Goal: Communication & Community: Share content

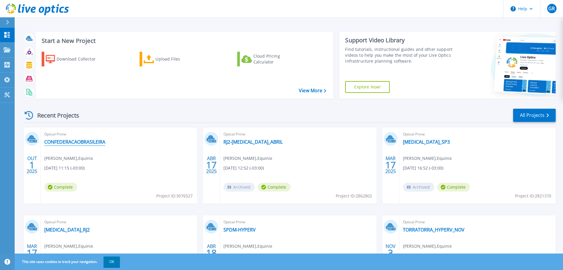
click at [103, 144] on link "CONFEDERACAOBRASILEIRA" at bounding box center [74, 142] width 61 height 6
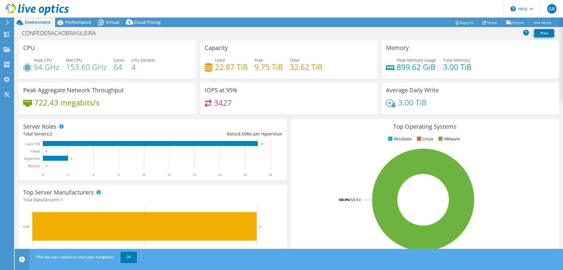
select select "USD"
click at [128, 262] on link "OK" at bounding box center [129, 256] width 16 height 11
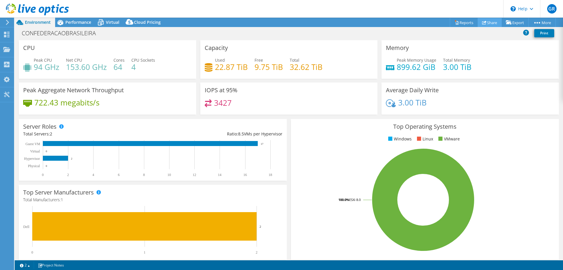
click at [488, 22] on link "Share" at bounding box center [490, 22] width 24 height 9
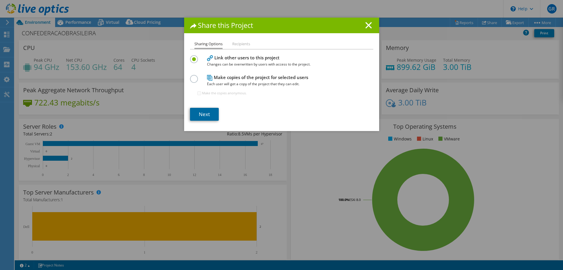
click at [216, 116] on link "Next" at bounding box center [204, 114] width 29 height 13
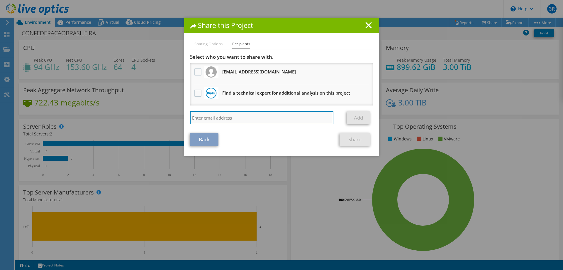
click at [216, 120] on input "search" at bounding box center [262, 117] width 144 height 13
paste input "[EMAIL_ADDRESS][DOMAIN_NAME]"
type input "[EMAIL_ADDRESS][DOMAIN_NAME]"
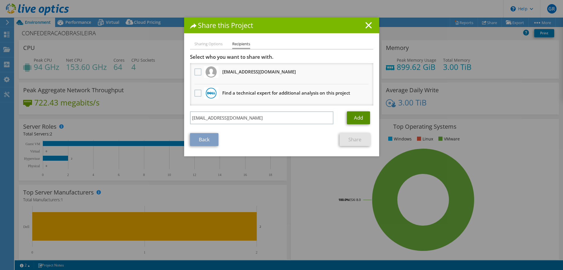
click at [355, 114] on link "Add" at bounding box center [358, 117] width 23 height 13
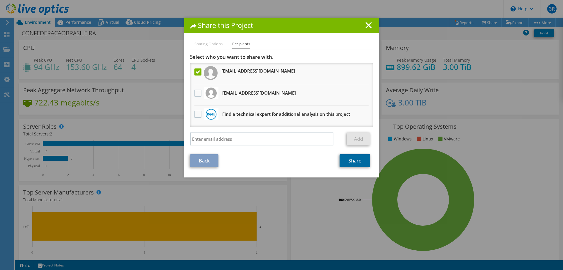
click at [348, 160] on link "Share" at bounding box center [355, 160] width 31 height 13
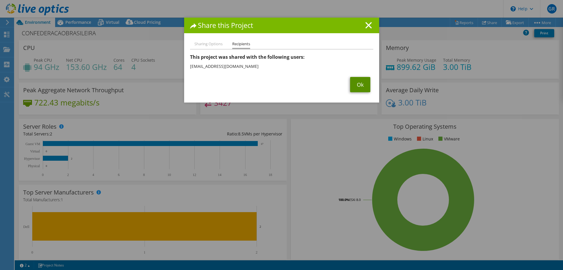
click at [358, 85] on link "Ok" at bounding box center [360, 84] width 20 height 15
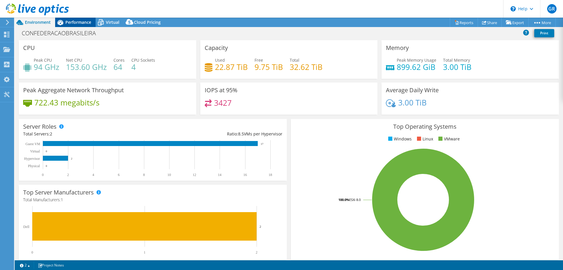
click at [78, 23] on span "Performance" at bounding box center [78, 22] width 26 height 6
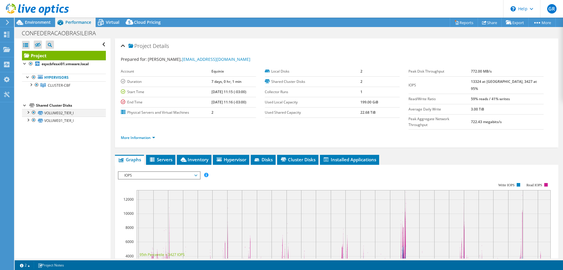
click at [28, 113] on div at bounding box center [28, 112] width 6 height 6
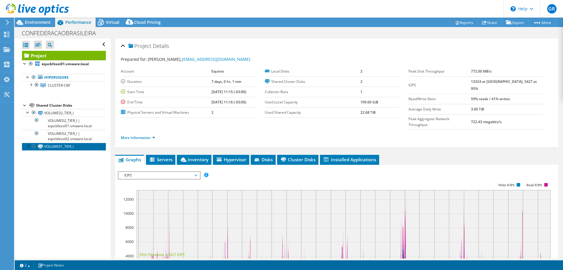
click at [28, 149] on link "VOLUME01_TIER_I" at bounding box center [64, 147] width 84 height 8
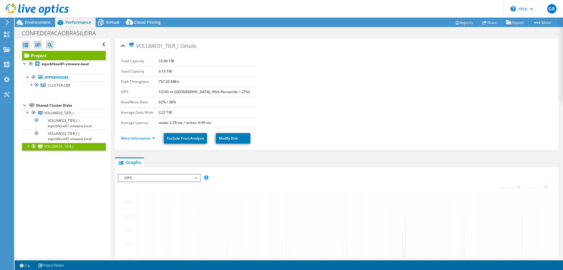
click at [28, 148] on div at bounding box center [28, 146] width 6 height 6
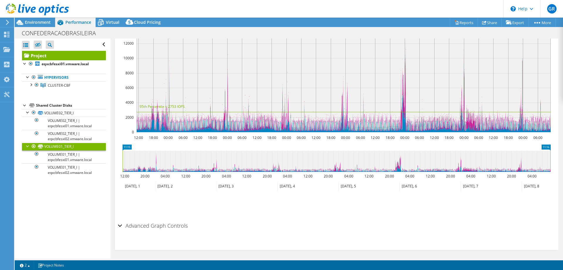
scroll to position [156, 0]
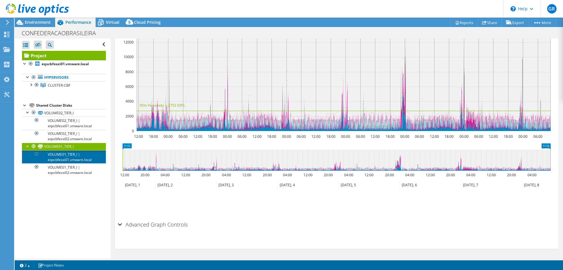
click at [71, 158] on link "VOLUME01_TIER_I | eqxcbfesxi01.vmware.local" at bounding box center [64, 156] width 84 height 13
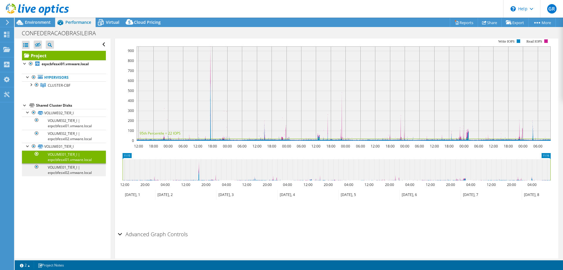
scroll to position [102, 0]
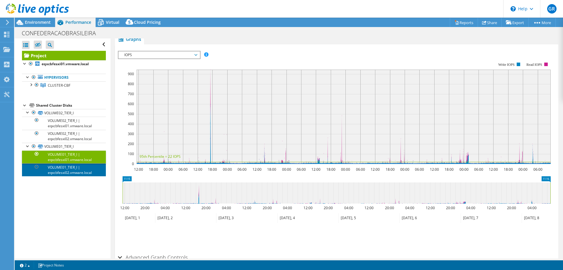
click at [74, 166] on link "VOLUME01_TIER_I | eqxcbfesxi02.vmware.local" at bounding box center [64, 169] width 84 height 13
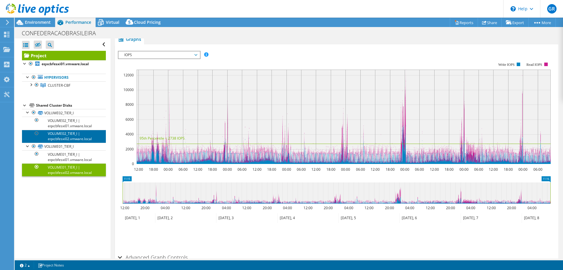
click at [86, 140] on link "VOLUME02_TIER_I | eqxcbfesxi02.vmware.local" at bounding box center [64, 136] width 84 height 13
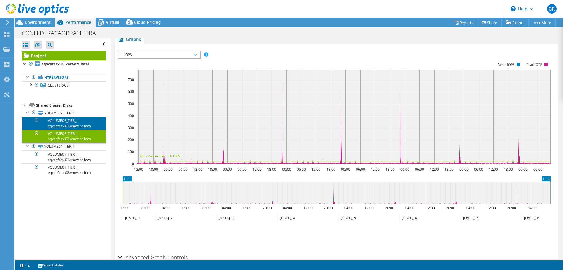
click at [82, 126] on link "VOLUME02_TIER_I | eqxcbfesxi01.vmware.local" at bounding box center [64, 123] width 84 height 13
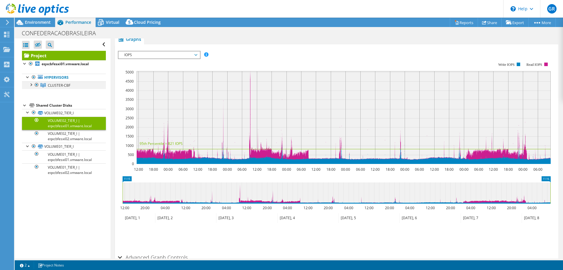
click at [32, 85] on div at bounding box center [31, 84] width 6 height 6
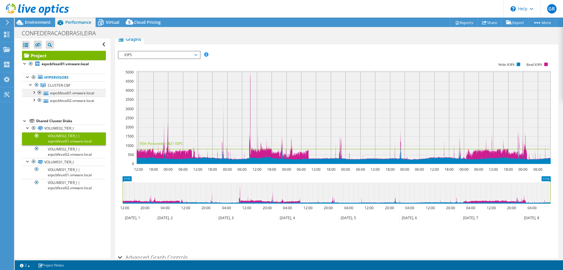
click at [37, 92] on div at bounding box center [40, 92] width 6 height 7
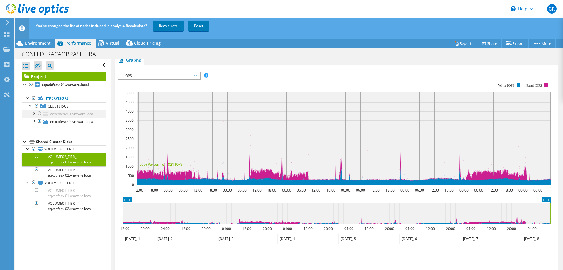
click at [34, 114] on div at bounding box center [34, 113] width 6 height 6
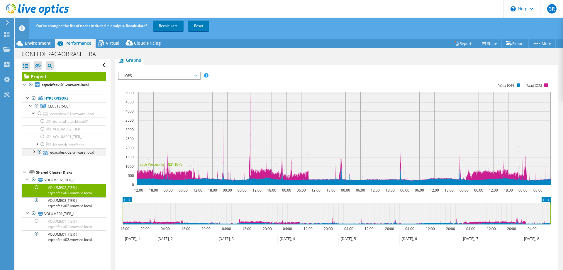
click at [35, 152] on div at bounding box center [34, 151] width 6 height 6
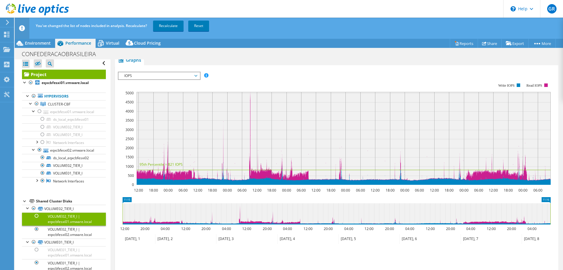
scroll to position [135, 0]
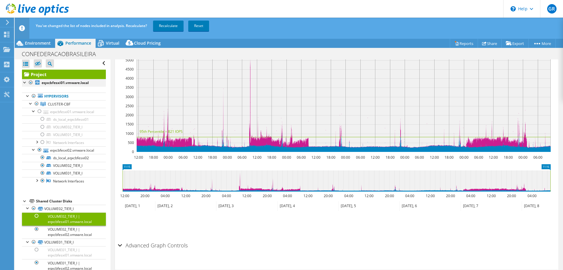
click at [25, 83] on div at bounding box center [25, 82] width 6 height 6
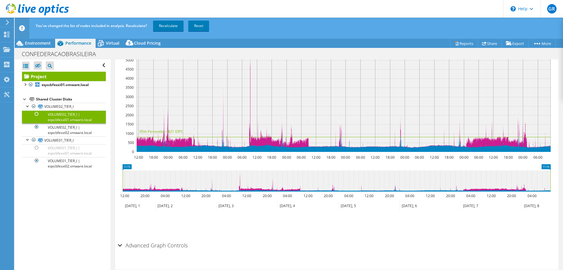
click at [123, 241] on h2 "Advanced Graph Controls" at bounding box center [153, 245] width 70 height 12
